Goal: Check status

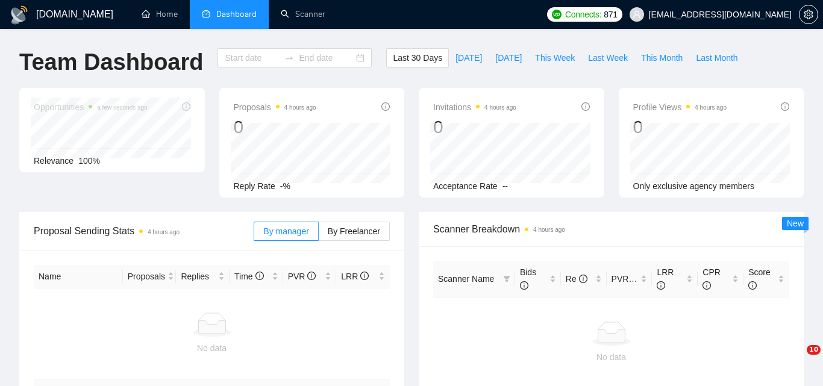
type input "[DATE]"
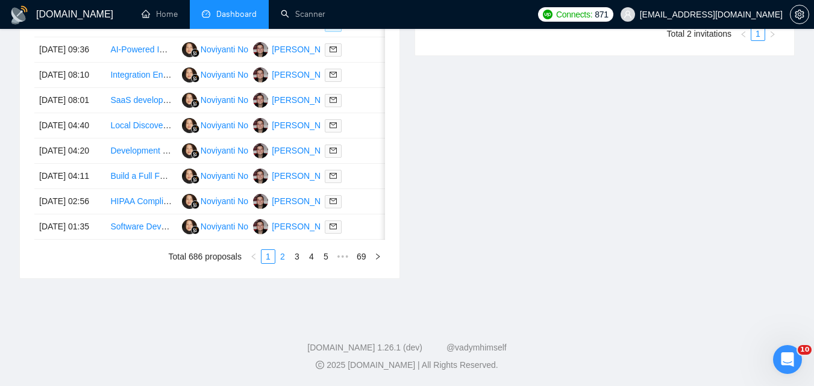
click at [285, 263] on link "2" at bounding box center [282, 256] width 13 height 13
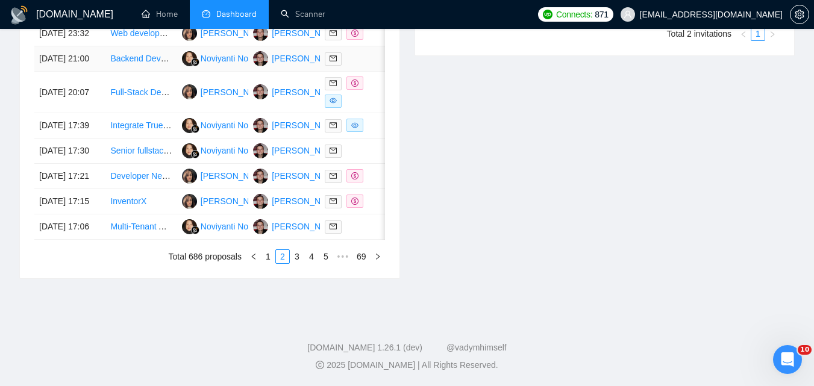
scroll to position [710, 0]
click at [270, 254] on link "1" at bounding box center [267, 256] width 13 height 13
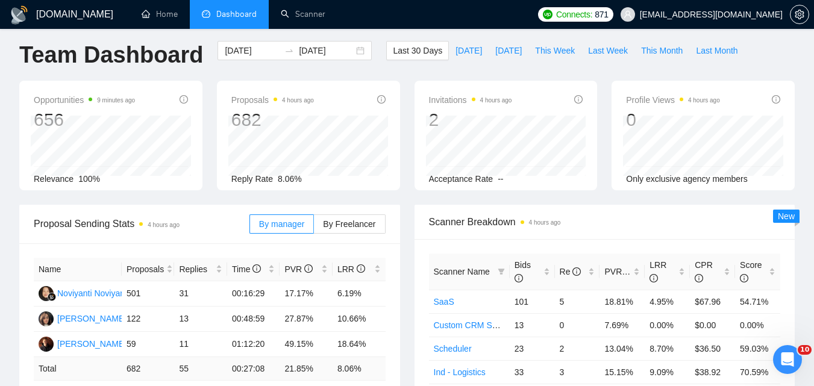
scroll to position [0, 0]
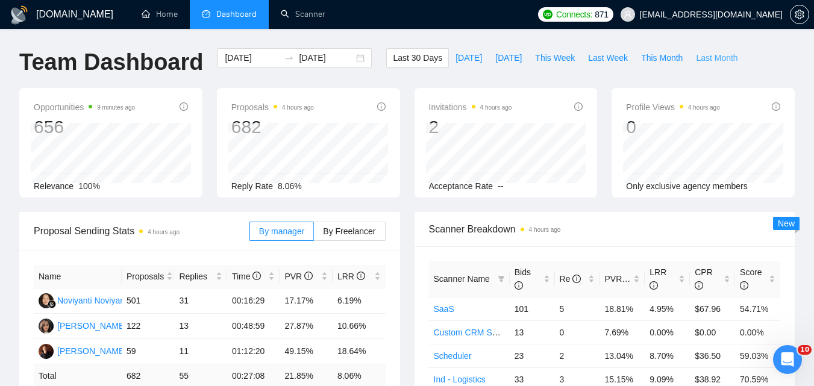
click at [696, 55] on span "Last Month" at bounding box center [717, 57] width 42 height 13
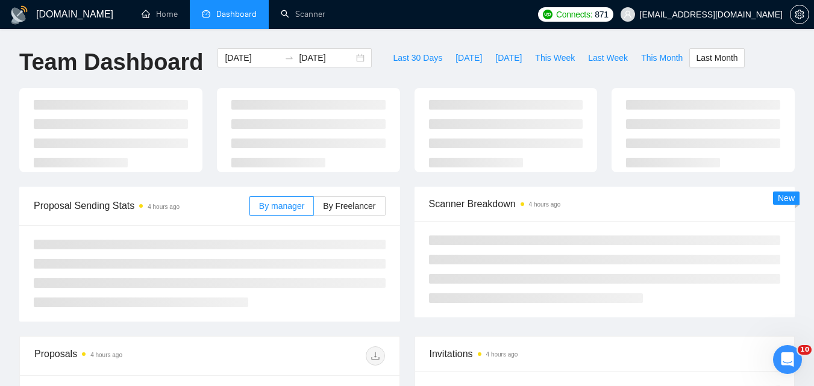
type input "[DATE]"
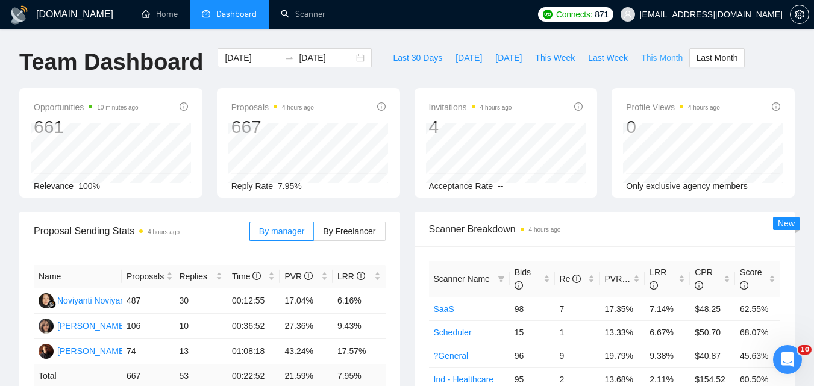
click at [641, 54] on span "This Month" at bounding box center [662, 57] width 42 height 13
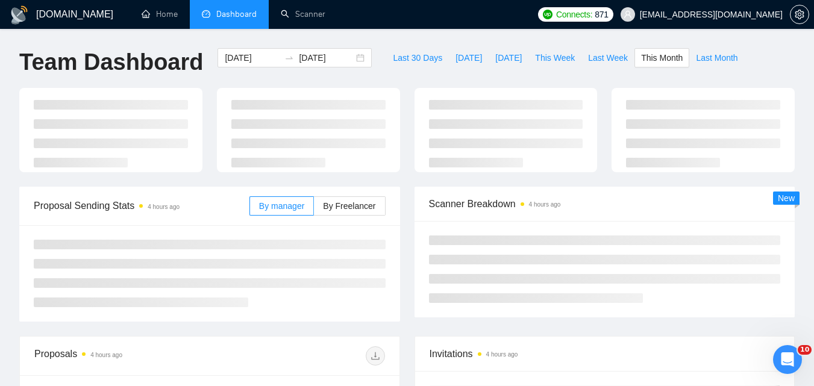
type input "[DATE]"
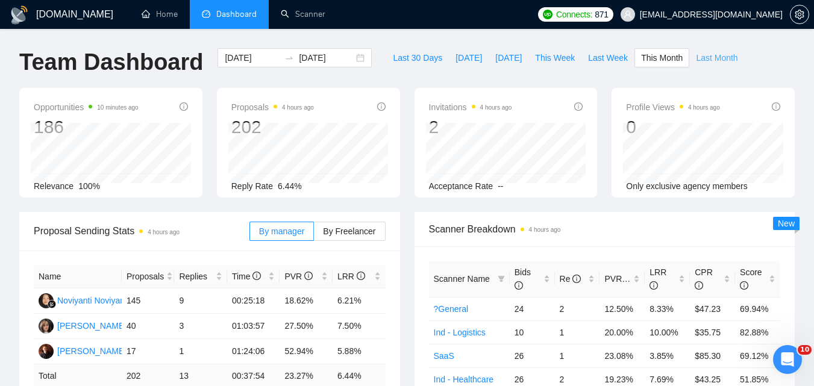
click at [722, 60] on span "Last Month" at bounding box center [717, 57] width 42 height 13
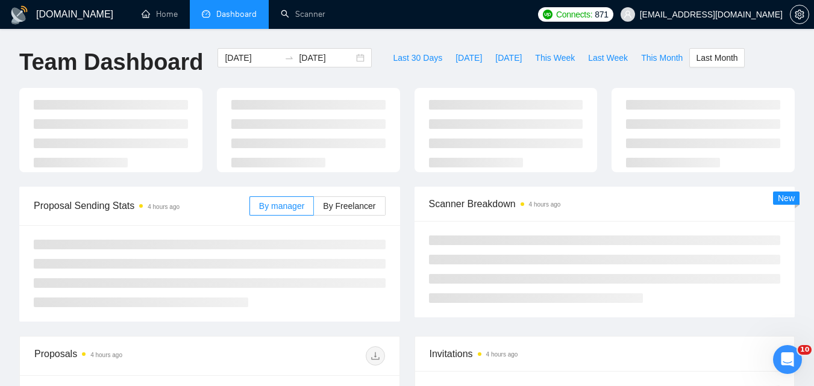
type input "[DATE]"
